Goal: Transaction & Acquisition: Book appointment/travel/reservation

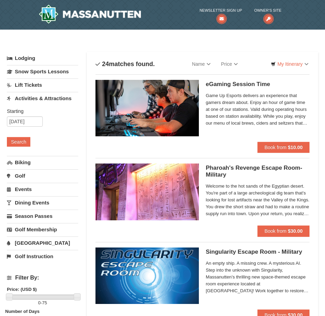
click at [27, 57] on link "Lodging" at bounding box center [42, 58] width 71 height 12
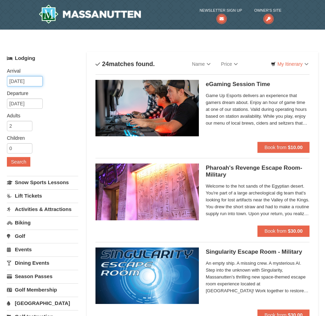
click at [14, 81] on input "[DATE]" at bounding box center [25, 81] width 36 height 10
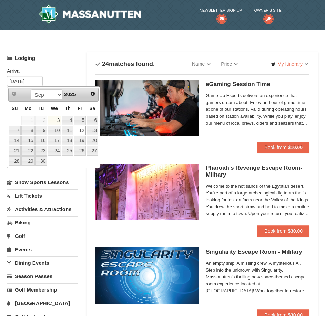
click at [76, 130] on link "12" at bounding box center [80, 131] width 12 height 10
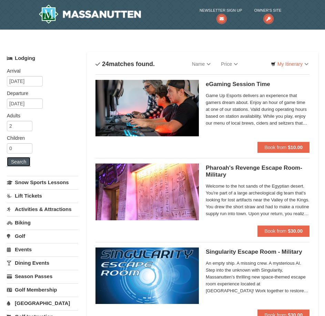
click at [13, 165] on button "Search" at bounding box center [18, 162] width 23 height 10
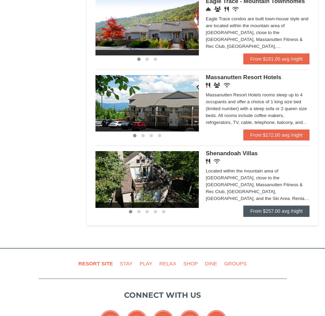
scroll to position [414, 0]
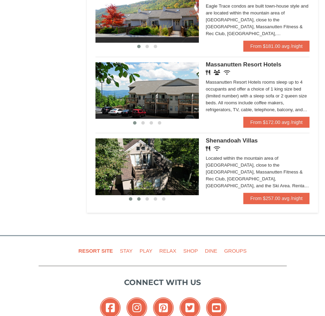
click at [138, 197] on span at bounding box center [138, 198] width 3 height 3
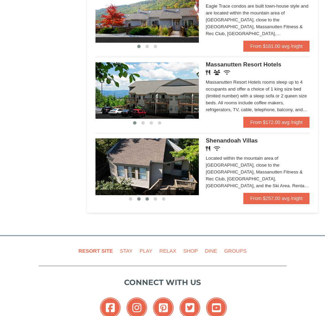
click at [144, 196] on button at bounding box center [147, 199] width 8 height 7
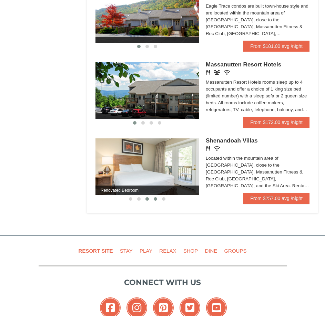
click at [157, 197] on span at bounding box center [155, 198] width 3 height 3
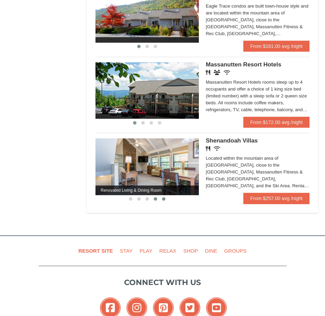
click at [165, 196] on button at bounding box center [164, 199] width 8 height 7
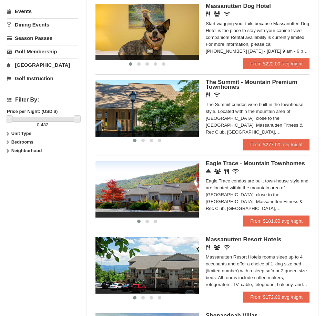
scroll to position [241, 0]
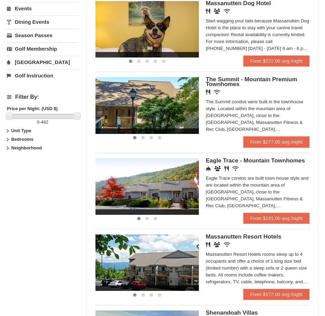
click at [253, 157] on span "Eagle Trace - Mountain Townhomes" at bounding box center [255, 160] width 99 height 7
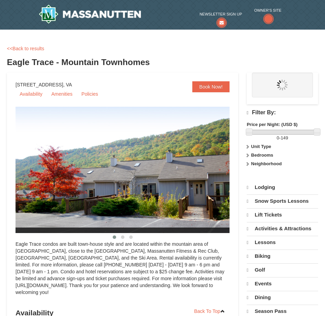
select select "9"
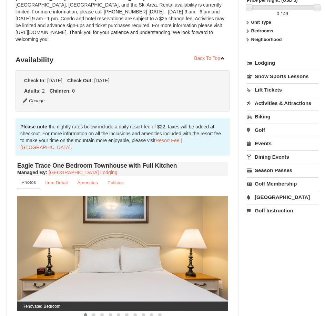
scroll to position [207, 0]
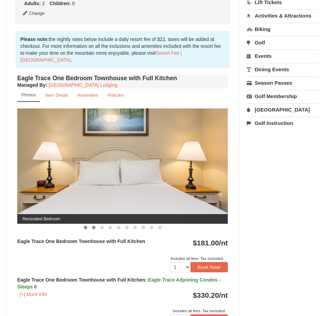
click at [92, 228] on button at bounding box center [94, 227] width 8 height 7
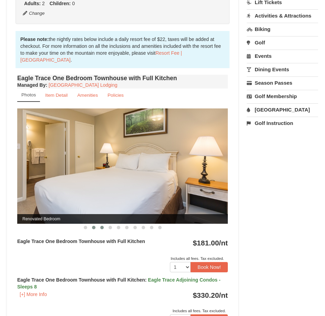
click at [103, 228] on span at bounding box center [101, 227] width 3 height 3
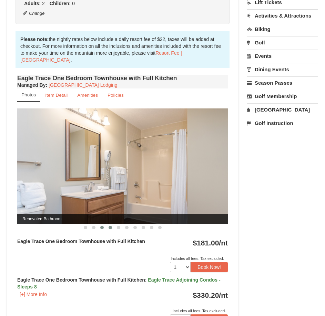
click at [109, 228] on span at bounding box center [110, 227] width 3 height 3
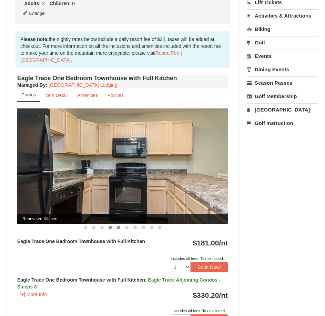
click at [121, 227] on button at bounding box center [118, 227] width 8 height 7
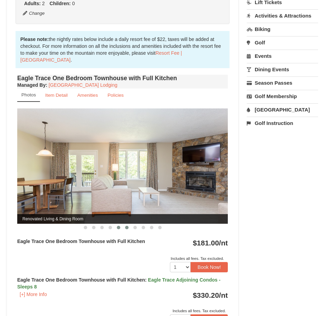
click at [128, 229] on span at bounding box center [126, 227] width 3 height 3
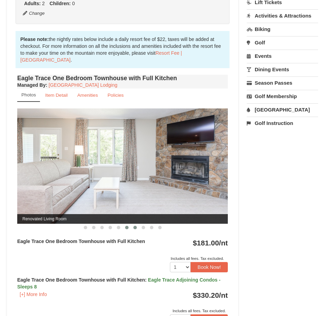
click at [135, 226] on span at bounding box center [134, 227] width 3 height 3
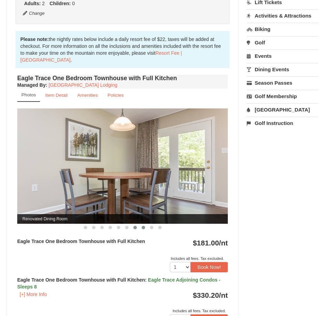
click at [144, 227] on span at bounding box center [143, 227] width 3 height 3
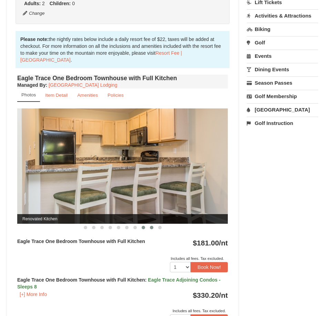
click at [151, 229] on span at bounding box center [151, 227] width 3 height 3
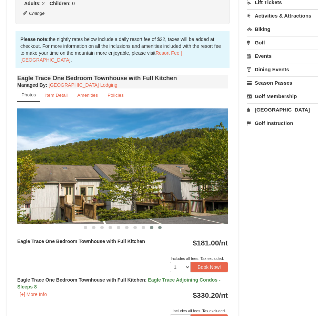
click at [159, 228] on span at bounding box center [159, 227] width 3 height 3
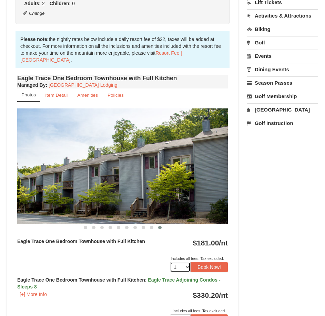
click at [182, 269] on select "1 2 3 4 5 6 7 8 9 10 11 12 13 14 15 16 17 18" at bounding box center [180, 267] width 21 height 10
click at [182, 268] on select "1 2 3 4 5 6 7 8 9 10 11 12 13 14 15 16 17 18" at bounding box center [180, 267] width 21 height 10
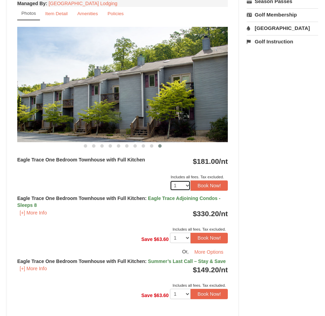
scroll to position [138, 0]
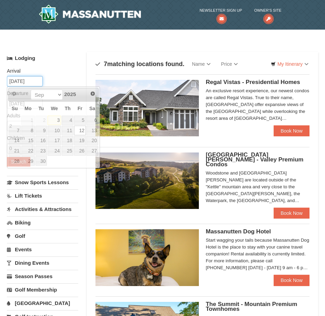
click at [29, 83] on input "[DATE]" at bounding box center [25, 81] width 36 height 10
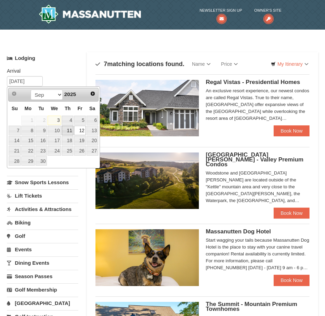
click at [68, 133] on link "11" at bounding box center [68, 131] width 12 height 10
type input "09/11/2025"
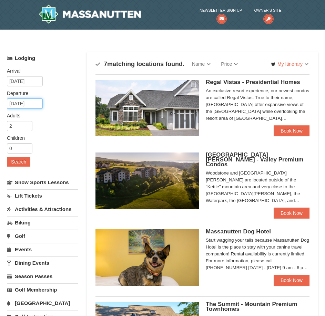
click at [26, 102] on input "[DATE]" at bounding box center [25, 104] width 36 height 10
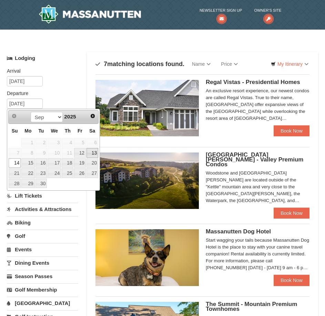
click at [92, 152] on link "13" at bounding box center [92, 153] width 12 height 10
type input "[DATE]"
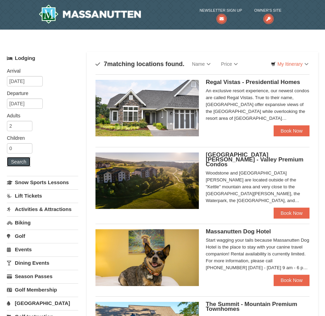
click at [11, 165] on button "Search" at bounding box center [18, 162] width 23 height 10
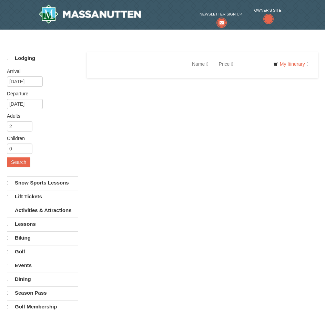
select select "9"
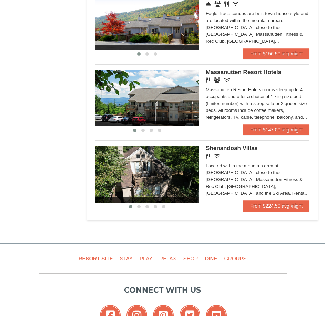
scroll to position [414, 0]
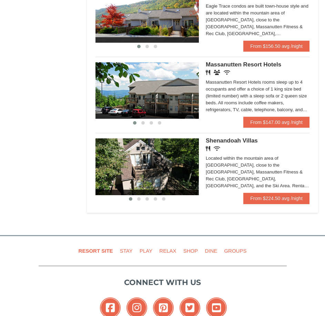
click at [213, 133] on div "Renovated Bedroom Renovated Living & Dining Room Renovated Bedroom Renovated Li…" at bounding box center [202, 165] width 214 height 65
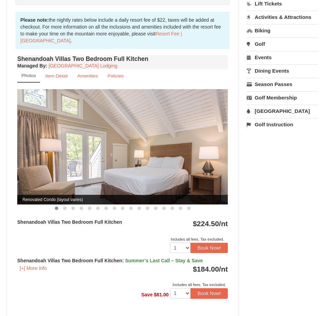
scroll to position [207, 0]
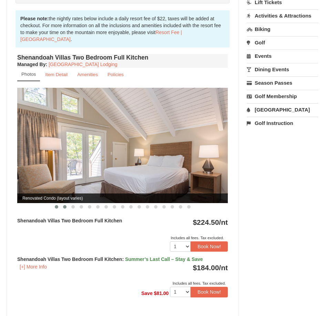
click at [65, 208] on span at bounding box center [64, 206] width 3 height 3
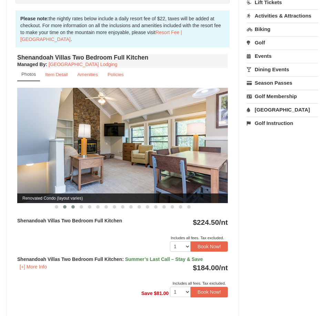
click at [73, 208] on span at bounding box center [72, 206] width 3 height 3
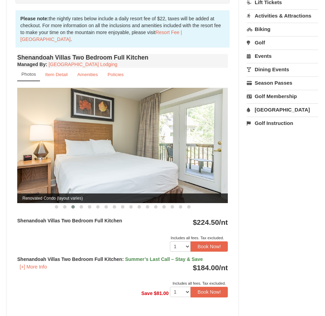
click at [74, 257] on strong "Shenandoah Villas Two Bedroom Full Kitchen : Summer’s Last Call – Stay & Save" at bounding box center [110, 260] width 186 height 6
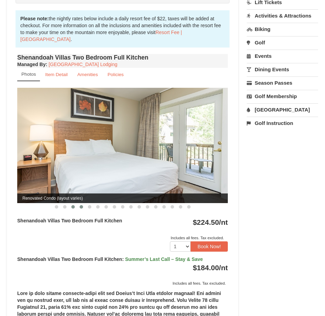
click at [79, 206] on button at bounding box center [81, 207] width 8 height 7
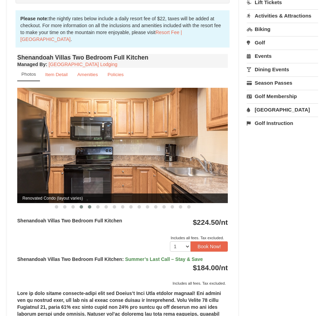
click at [90, 209] on span at bounding box center [89, 206] width 3 height 3
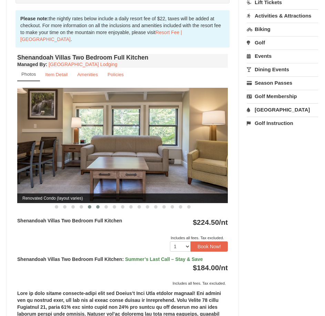
click at [97, 211] on button at bounding box center [98, 207] width 8 height 7
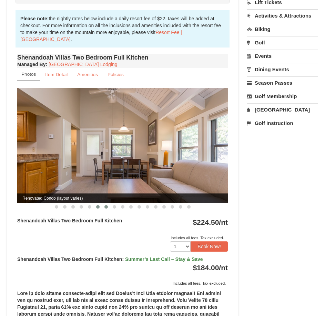
click at [104, 211] on button at bounding box center [106, 207] width 8 height 7
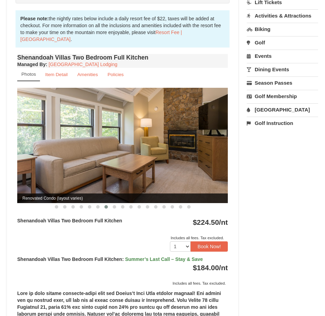
click at [100, 257] on strong "Shenandoah Villas Two Bedroom Full Kitchen : Summer’s Last Call – Stay & Save" at bounding box center [110, 260] width 186 height 6
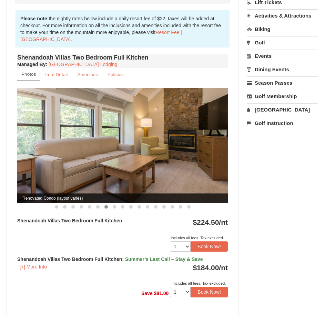
click at [105, 258] on strong "Shenandoah Villas Two Bedroom Full Kitchen : Summer’s Last Call – Stay & Save" at bounding box center [110, 260] width 186 height 6
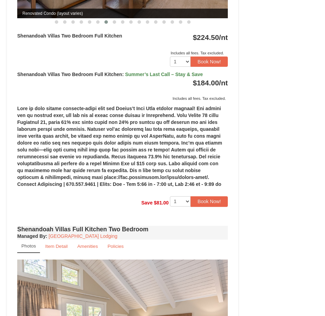
scroll to position [379, 0]
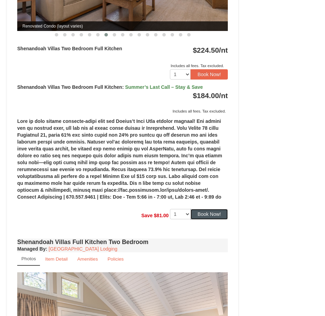
click at [210, 212] on button "Book Now!" at bounding box center [209, 214] width 37 height 10
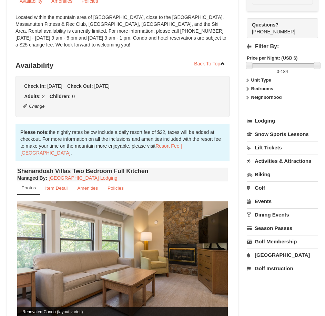
scroll to position [73, 0]
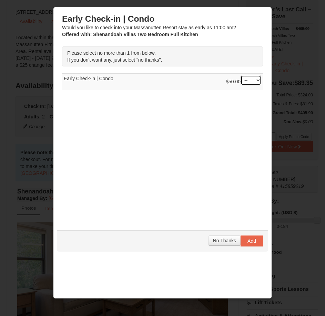
click at [259, 82] on select "-- 01" at bounding box center [251, 80] width 21 height 10
click at [216, 243] on span "No Thanks" at bounding box center [224, 241] width 23 height 6
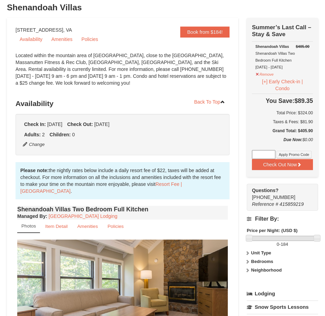
scroll to position [38, 0]
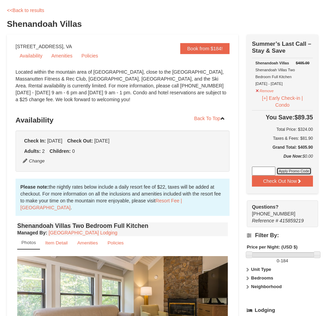
click at [310, 169] on button "Apply Promo Code" at bounding box center [293, 171] width 35 height 8
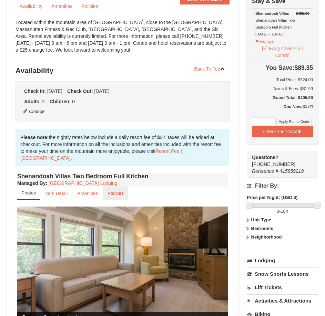
scroll to position [107, 0]
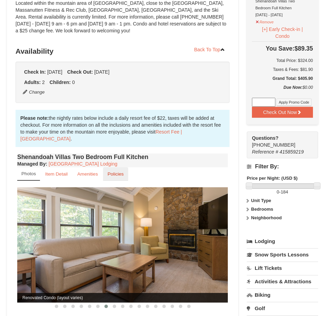
click at [115, 177] on small "Policies" at bounding box center [116, 174] width 16 height 5
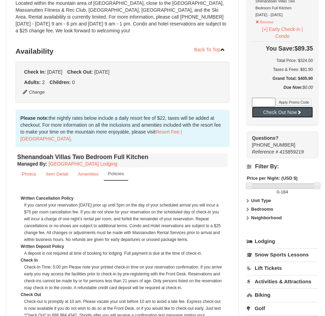
click at [259, 115] on button "Check Out Now" at bounding box center [282, 112] width 61 height 11
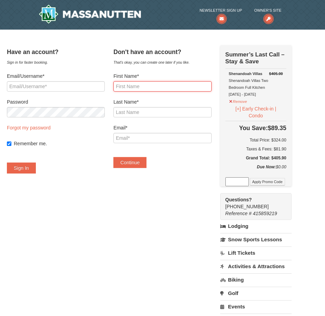
click at [154, 83] on input "First Name*" at bounding box center [162, 86] width 98 height 10
type input "KAREN"
type input "Jackson"
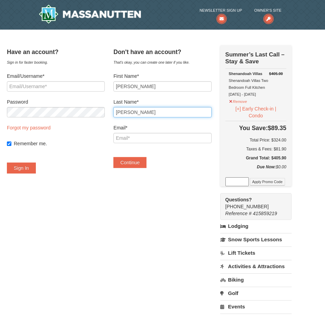
type input "karenj@shultsauto.com"
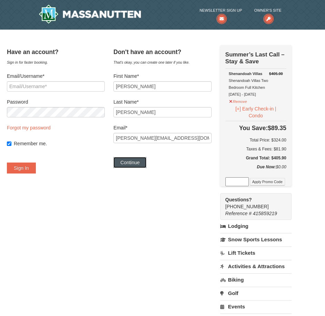
click at [144, 161] on button "Continue" at bounding box center [129, 162] width 33 height 11
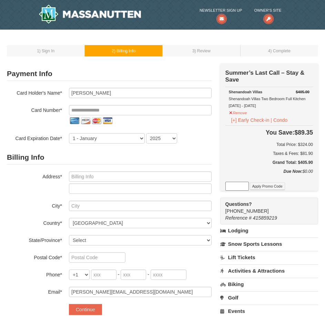
click at [118, 170] on div "Billing Info Address* City* Country* ----- Select ------ Afghanistan Åland Isla…" at bounding box center [109, 224] width 205 height 147
click at [115, 176] on input "text" at bounding box center [140, 177] width 143 height 10
type input "41 Metcalf Ave"
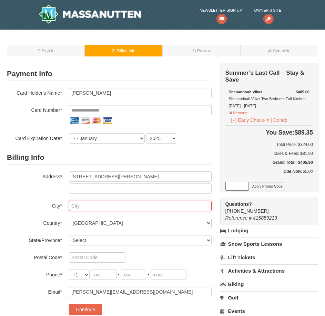
type input "Jamestown"
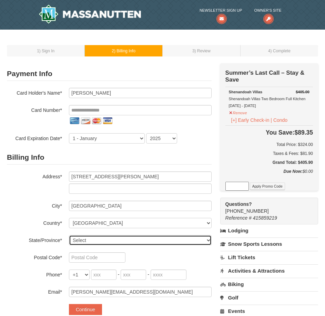
select select "NY"
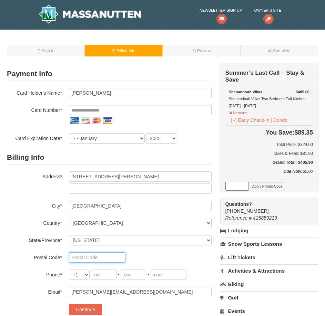
type input "14701"
type input "716"
type input "499"
type input "9995"
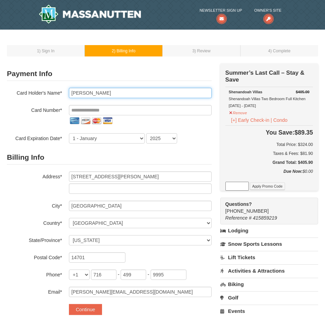
click at [87, 96] on input "[PERSON_NAME]" at bounding box center [140, 93] width 143 height 10
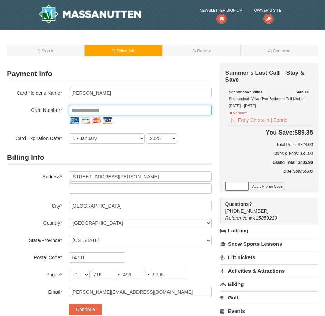
click at [93, 111] on input "tel" at bounding box center [140, 110] width 143 height 10
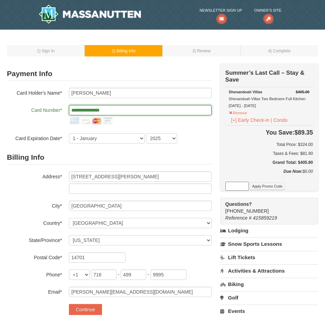
type input "**********"
click at [76, 158] on h2 "Billing Info" at bounding box center [109, 158] width 205 height 14
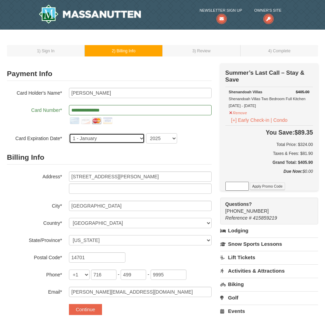
click at [87, 138] on select "1 - January 2 - February 3 - March 4 - April 5 - May 6 - June 7 - July 8 - Augu…" at bounding box center [107, 138] width 76 height 10
select select "2"
click at [69, 133] on select "1 - January 2 - February 3 - March 4 - April 5 - May 6 - June 7 - July 8 - Augu…" at bounding box center [107, 138] width 76 height 10
click at [157, 140] on select "2025 2026 2027 2028 2029 2030 2031 2032 2033 2034" at bounding box center [161, 138] width 31 height 10
select select "2026"
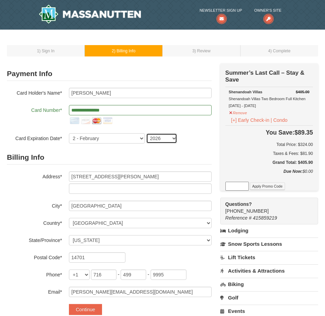
click at [146, 133] on select "2025 2026 2027 2028 2029 2030 2031 2032 2033 2034" at bounding box center [161, 138] width 31 height 10
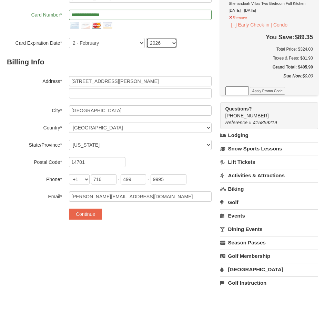
scroll to position [103, 0]
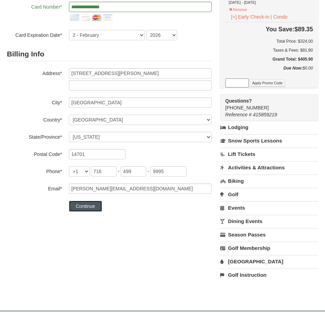
click at [92, 205] on button "Continue" at bounding box center [85, 206] width 33 height 11
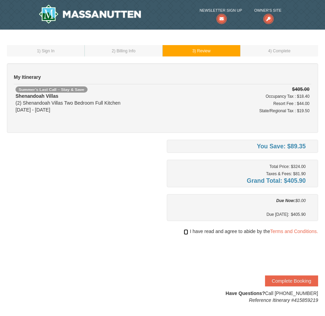
click at [184, 231] on input "checkbox" at bounding box center [186, 232] width 4 height 6
checkbox input "true"
click at [304, 279] on button "Complete Booking" at bounding box center [291, 281] width 53 height 11
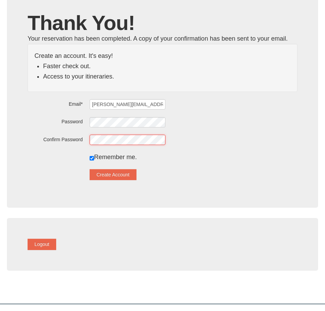
scroll to position [69, 0]
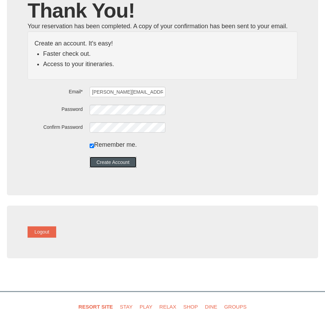
click at [125, 167] on button "Create Account" at bounding box center [113, 162] width 47 height 11
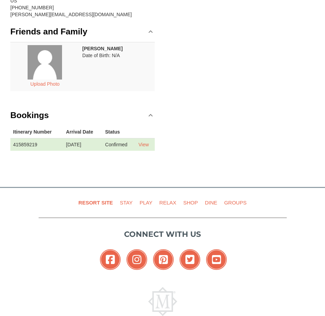
scroll to position [138, 0]
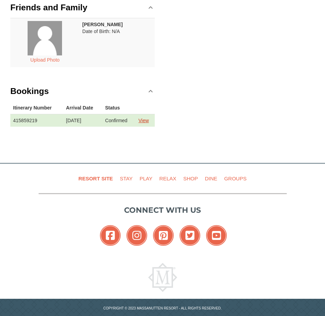
click at [147, 120] on link "View" at bounding box center [144, 121] width 10 height 6
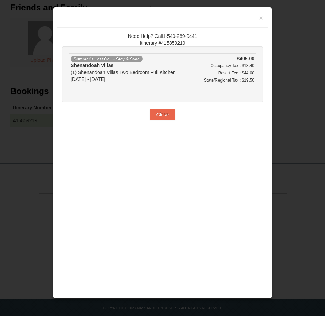
click at [258, 16] on h3 at bounding box center [162, 19] width 201 height 10
click at [160, 113] on button "Close" at bounding box center [163, 114] width 26 height 11
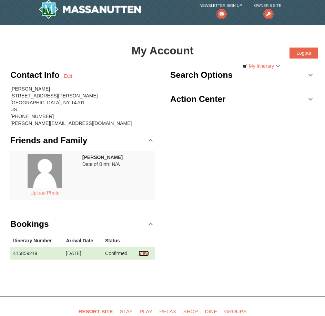
scroll to position [0, 0]
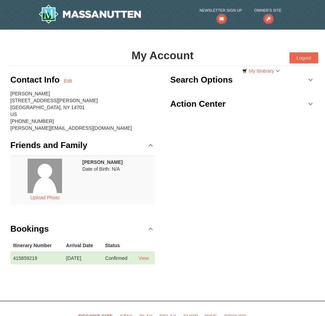
click at [184, 106] on h3 "Action Center" at bounding box center [197, 104] width 55 height 14
click at [185, 80] on h3 "Search Options" at bounding box center [201, 80] width 62 height 14
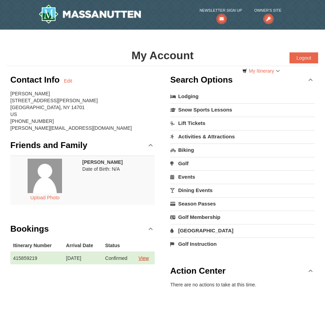
click at [146, 258] on link "View" at bounding box center [144, 259] width 10 height 6
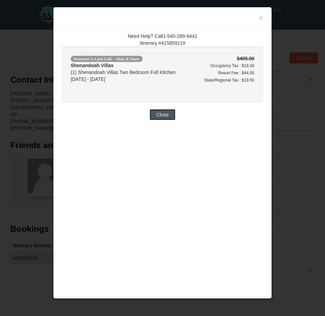
click at [154, 114] on button "Close" at bounding box center [163, 114] width 26 height 11
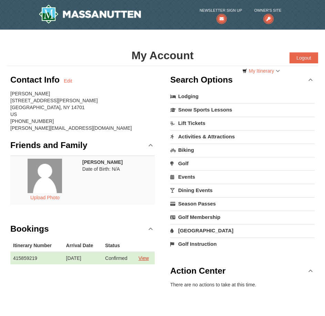
click at [145, 257] on link "View" at bounding box center [144, 259] width 10 height 6
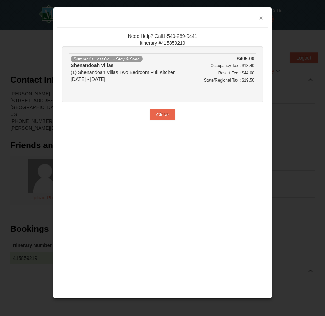
click at [259, 19] on button "×" at bounding box center [261, 17] width 4 height 7
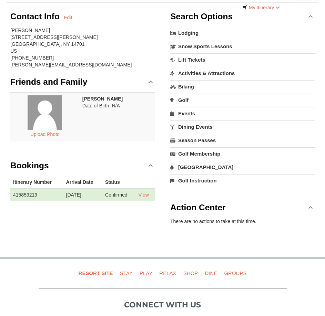
scroll to position [138, 0]
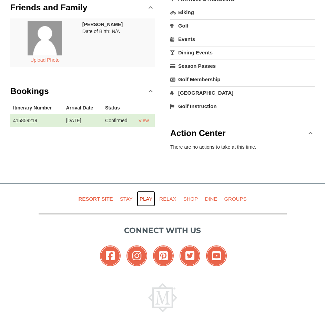
click at [142, 199] on link "Play" at bounding box center [146, 199] width 18 height 16
